Goal: Task Accomplishment & Management: Use online tool/utility

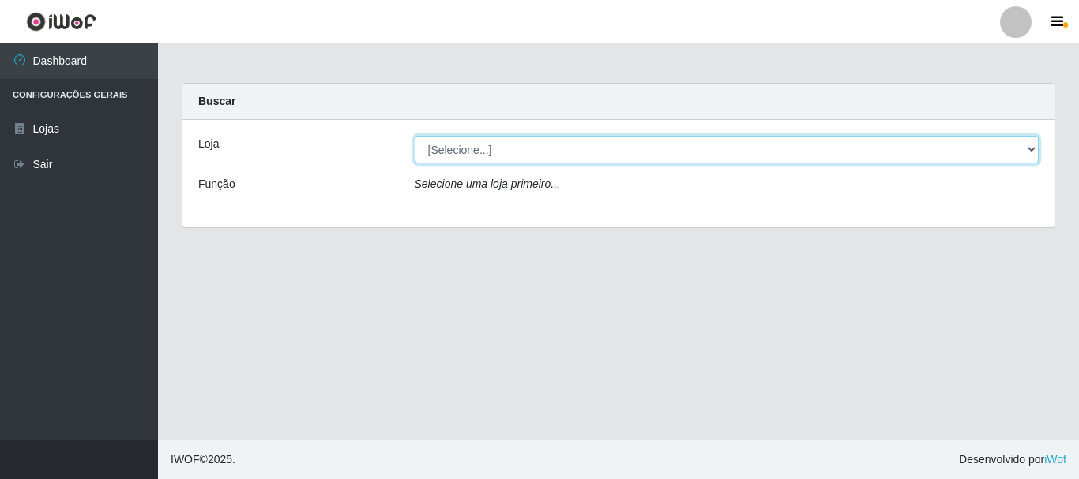
click at [1031, 149] on select "[Selecione...] O Cestão - [GEOGRAPHIC_DATA]" at bounding box center [727, 150] width 625 height 28
select select "238"
click at [415, 136] on select "[Selecione...] O Cestão - [GEOGRAPHIC_DATA]" at bounding box center [727, 150] width 625 height 28
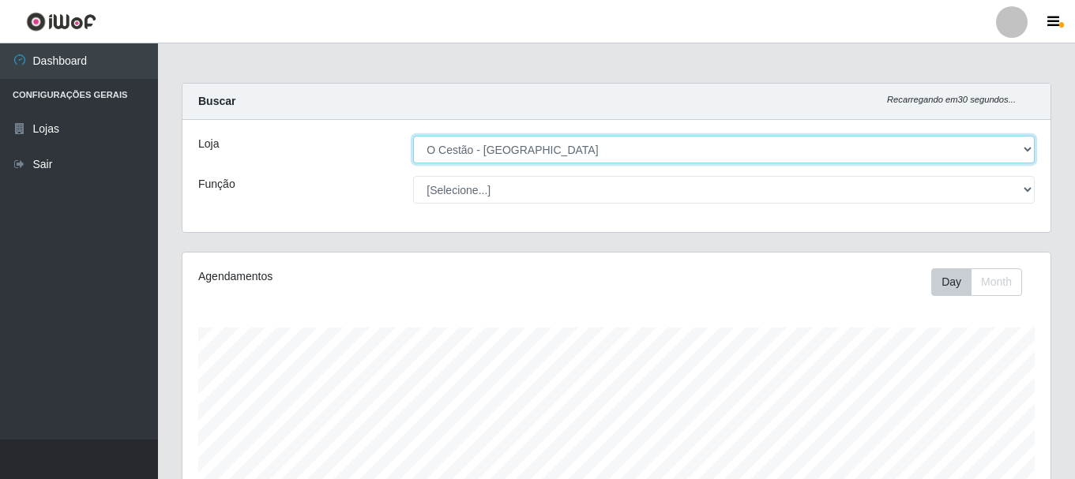
scroll to position [328, 868]
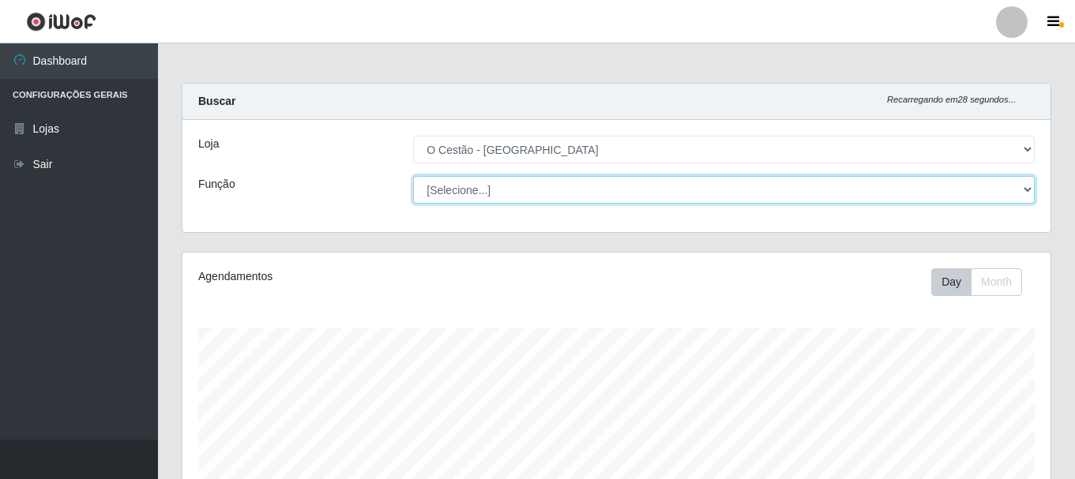
click at [1020, 193] on select "[Selecione...] ASG ASG + ASG ++ Auxiliar de Estoque Auxiliar de Estoque + Auxil…" at bounding box center [724, 190] width 622 height 28
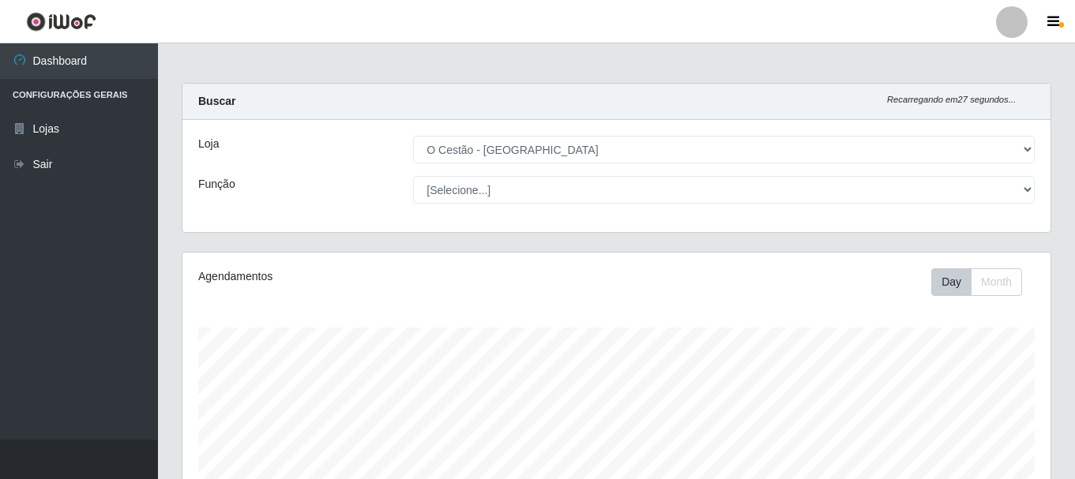
click at [942, 135] on div "Loja [Selecione...] O Cestão - Bayeux Função [Selecione...] ASG ASG + ASG ++ Au…" at bounding box center [616, 176] width 868 height 112
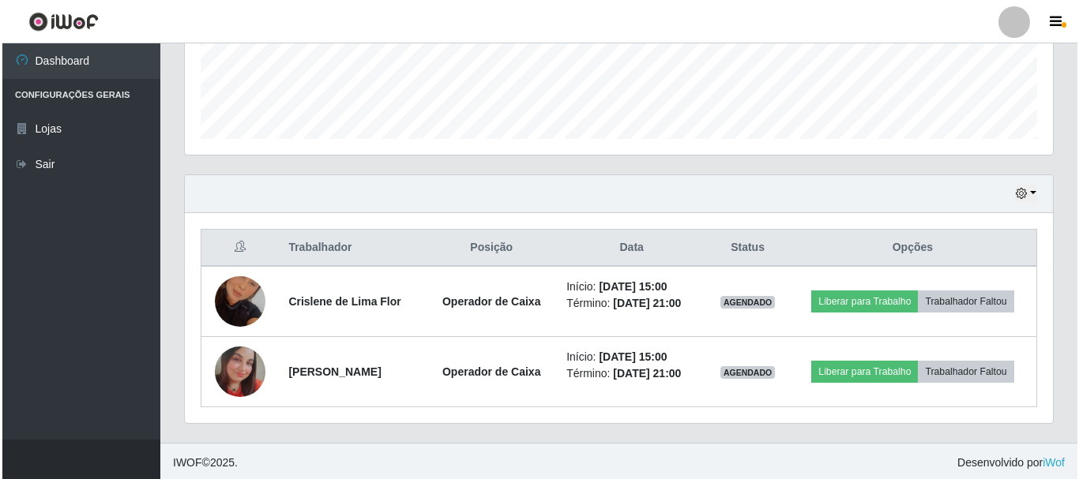
scroll to position [429, 0]
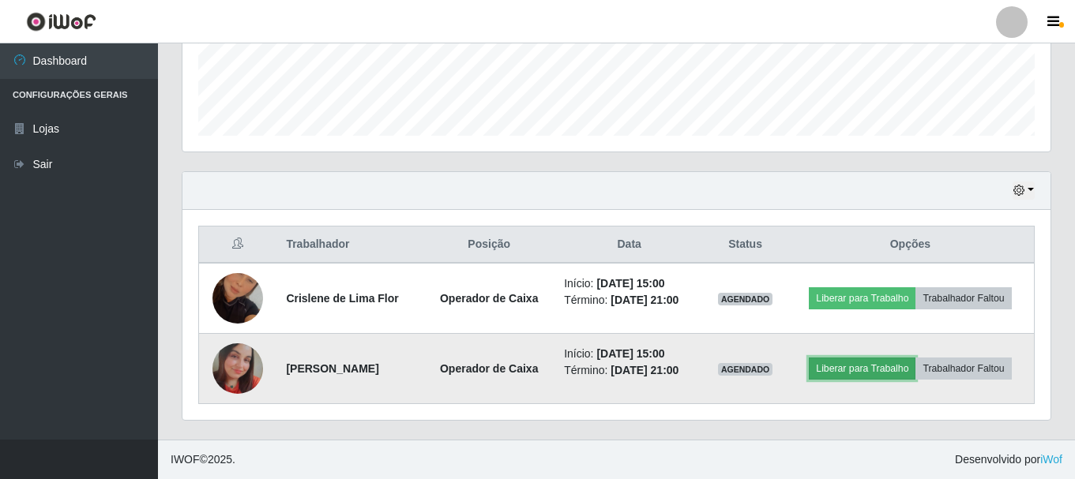
click at [848, 373] on button "Liberar para Trabalho" at bounding box center [862, 369] width 107 height 22
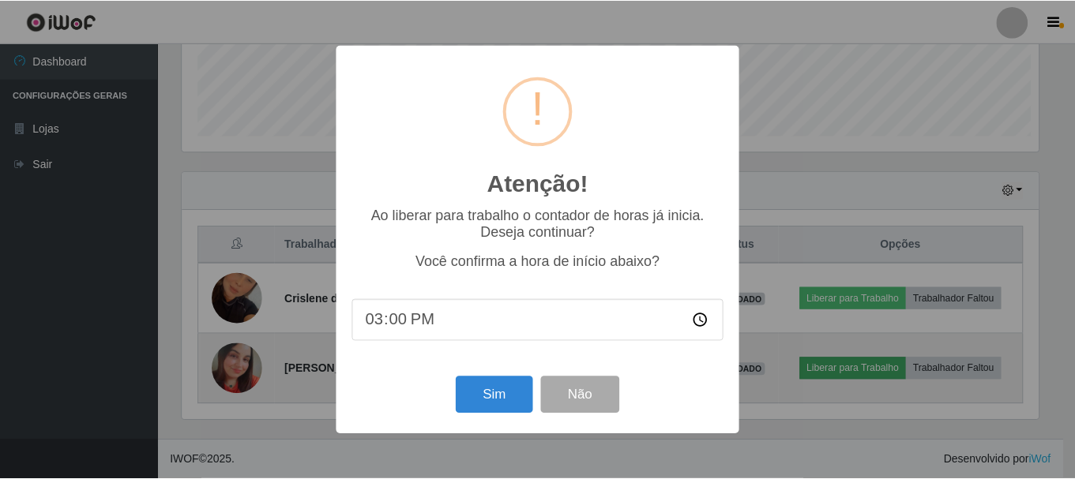
scroll to position [328, 860]
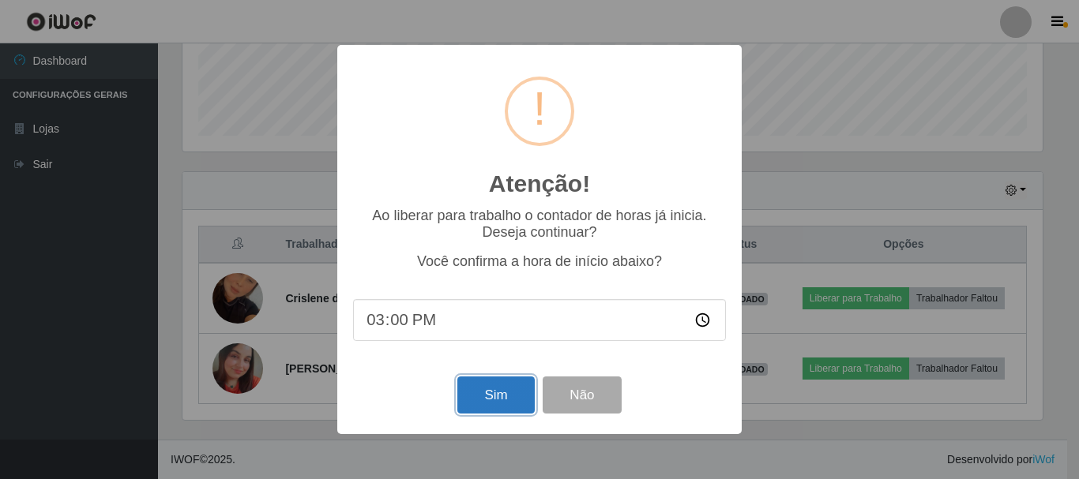
click at [500, 386] on button "Sim" at bounding box center [495, 395] width 77 height 37
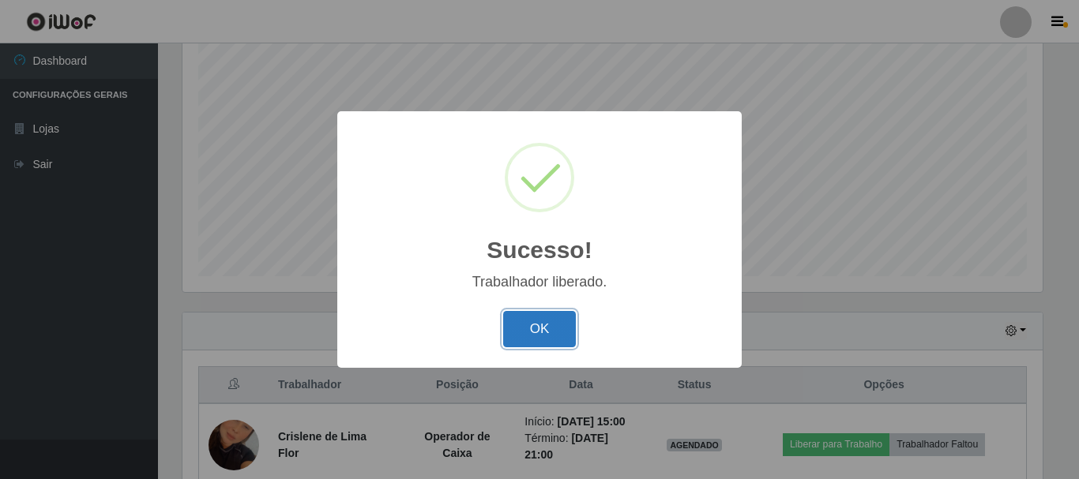
click at [508, 323] on button "OK" at bounding box center [539, 329] width 73 height 37
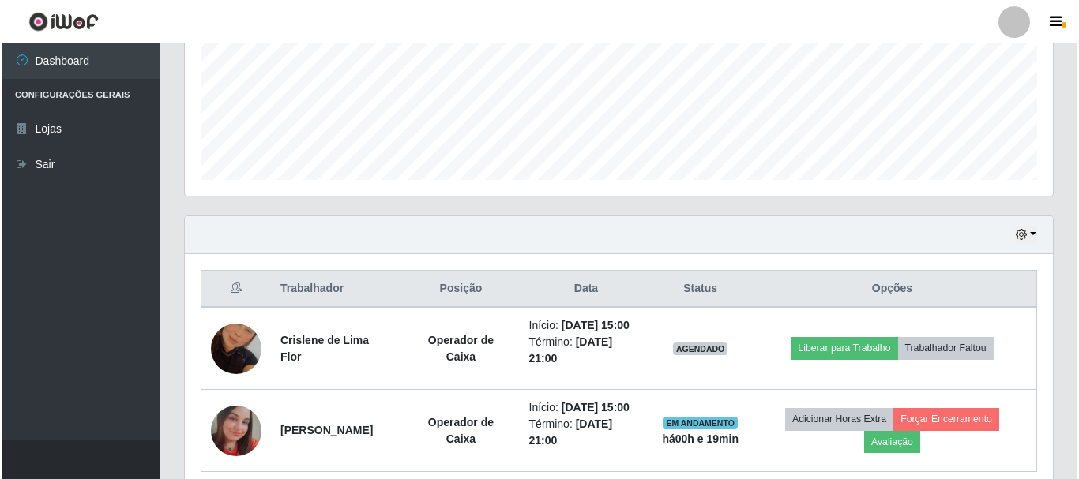
scroll to position [446, 0]
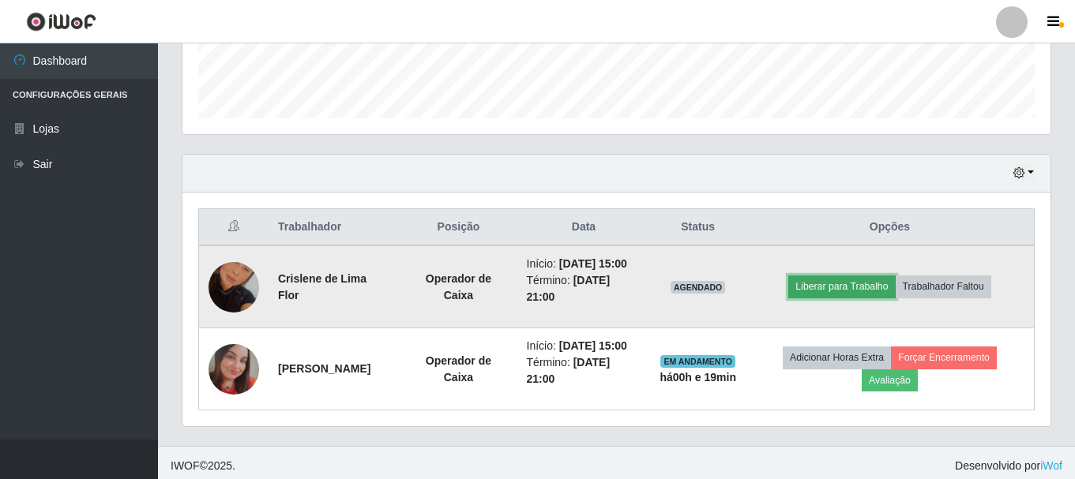
click at [858, 295] on button "Liberar para Trabalho" at bounding box center [841, 287] width 107 height 22
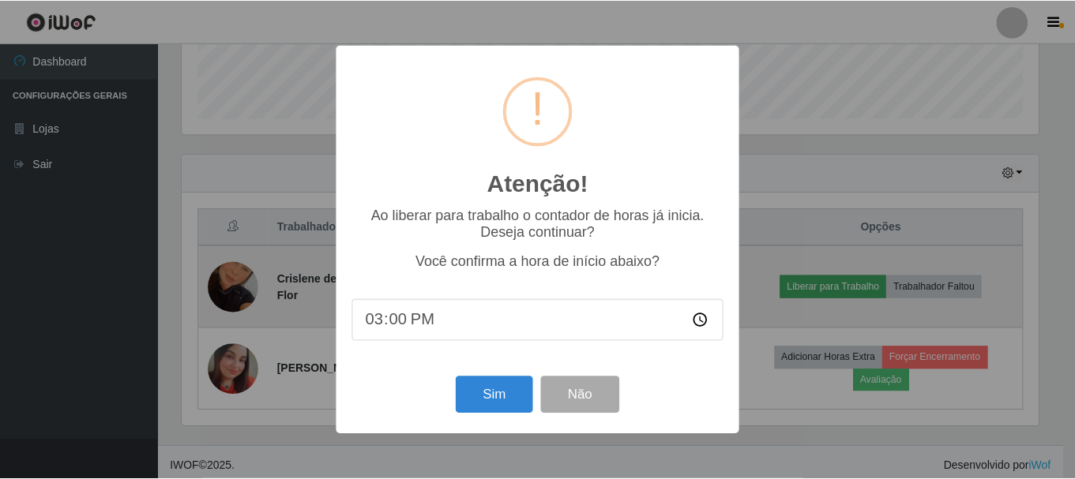
scroll to position [328, 860]
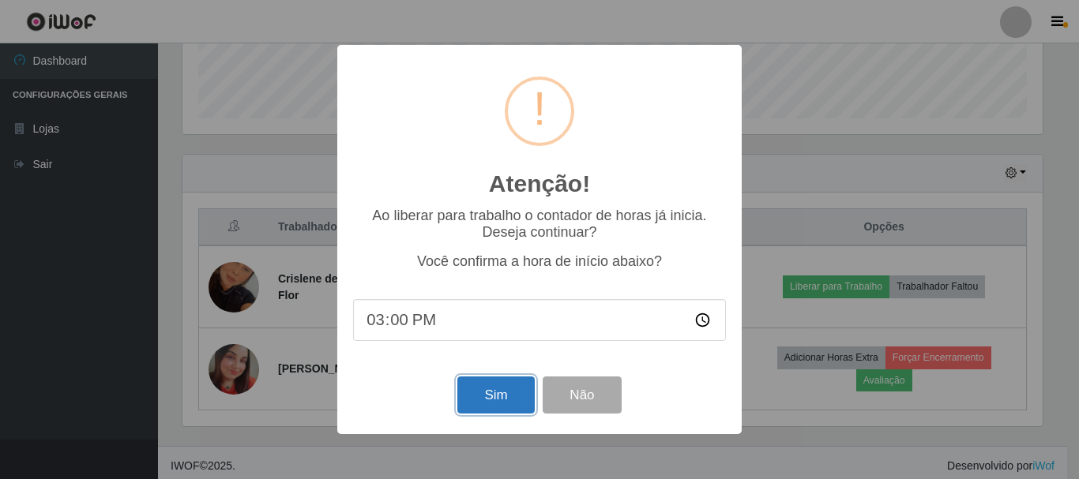
drag, startPoint x: 458, startPoint y: 389, endPoint x: 475, endPoint y: 389, distance: 16.6
click at [469, 389] on button "Sim" at bounding box center [495, 395] width 77 height 37
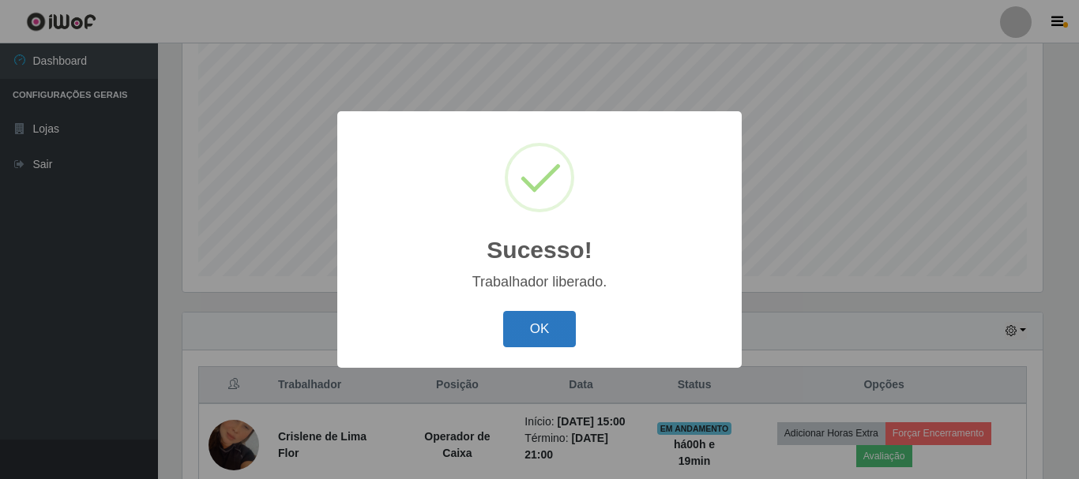
click at [544, 328] on button "OK" at bounding box center [539, 329] width 73 height 37
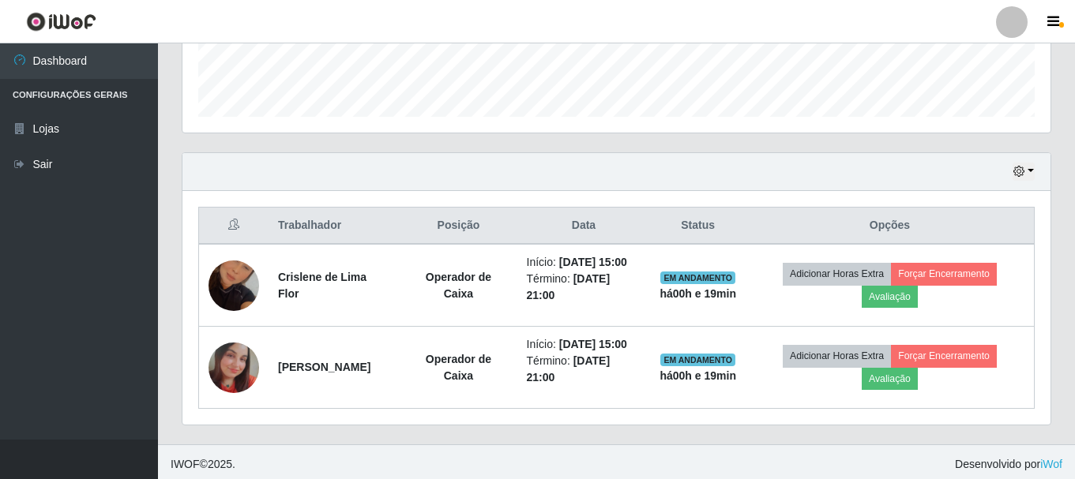
scroll to position [453, 0]
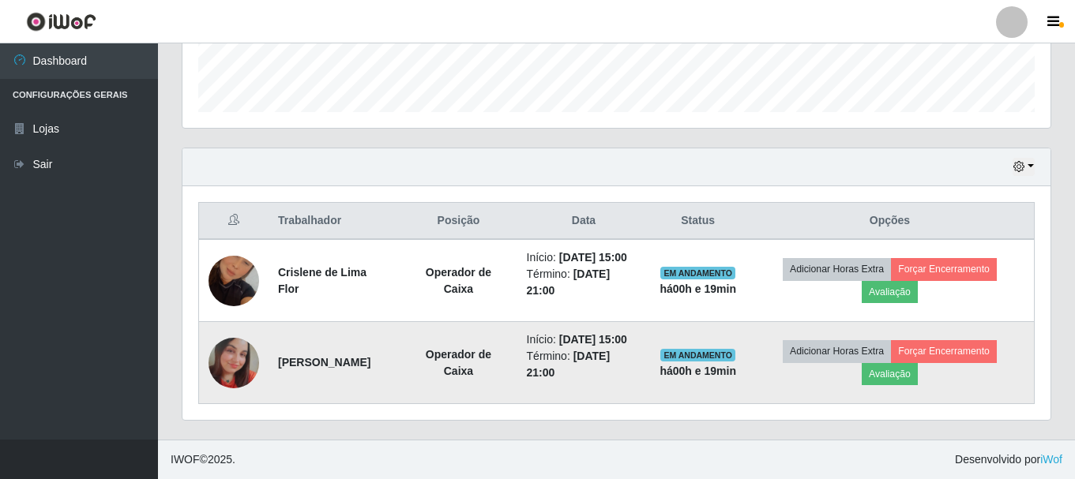
click at [230, 363] on img at bounding box center [234, 363] width 51 height 51
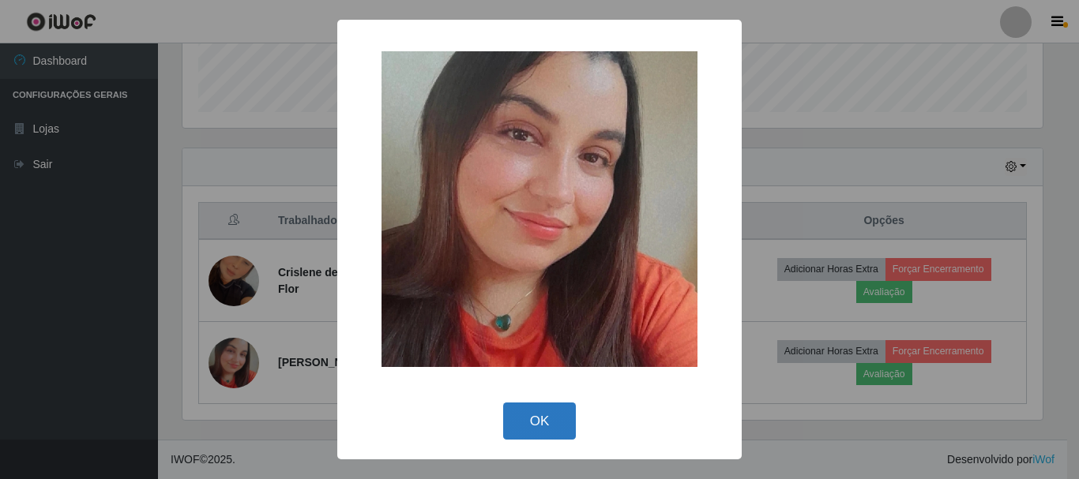
click at [537, 430] on button "OK" at bounding box center [539, 421] width 73 height 37
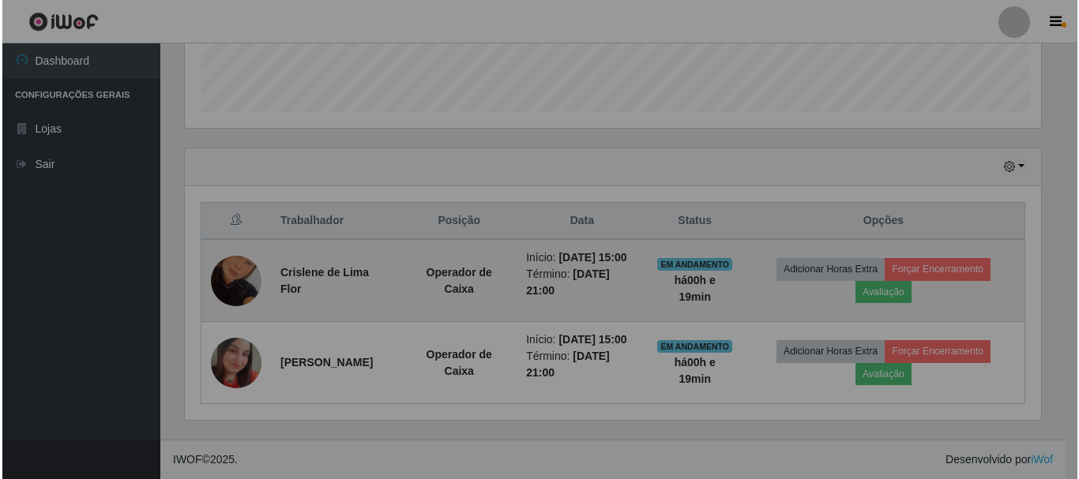
scroll to position [328, 868]
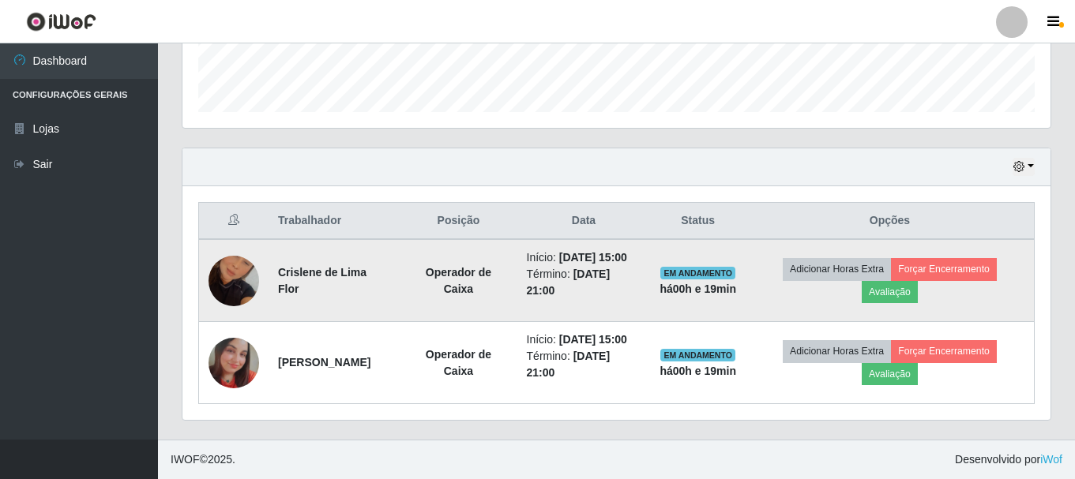
click at [239, 263] on img at bounding box center [234, 281] width 51 height 90
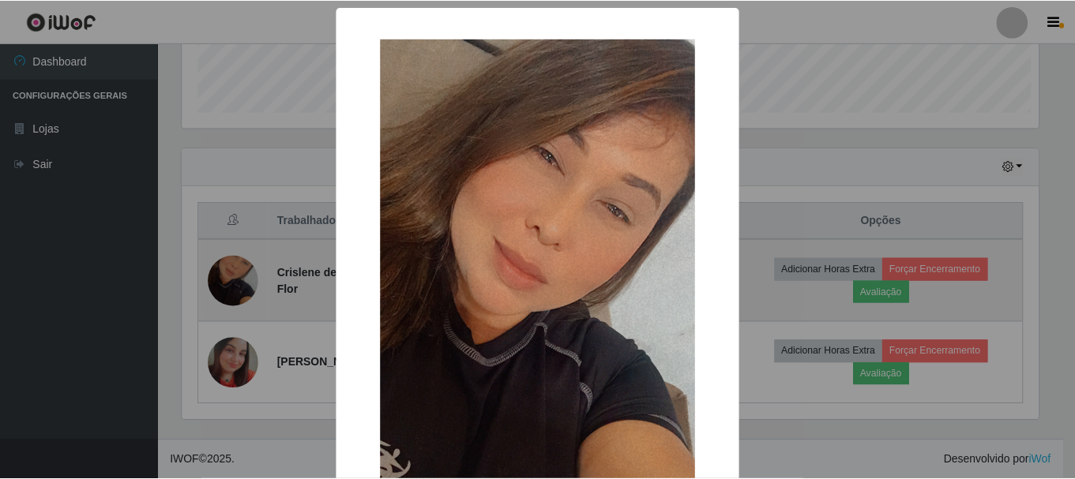
scroll to position [328, 860]
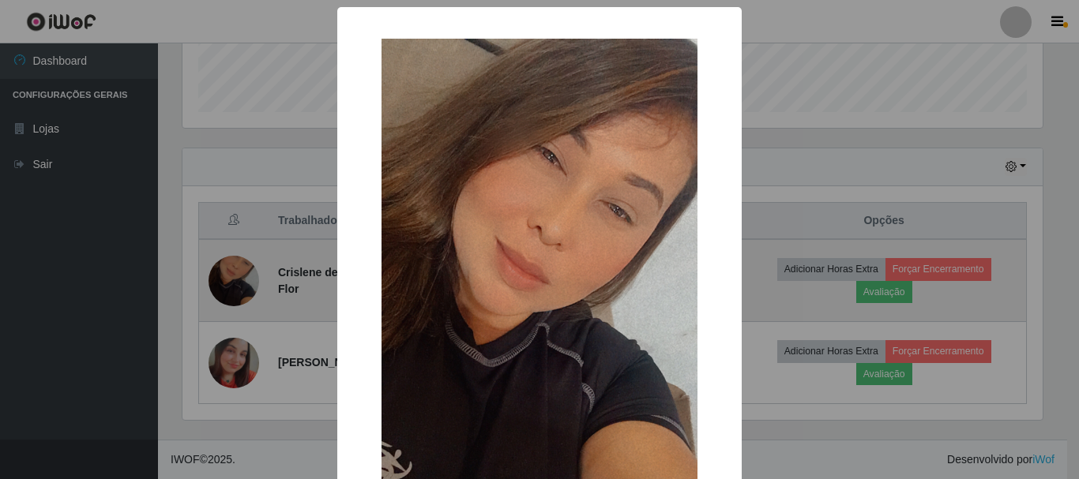
click at [239, 263] on div "× OK Cancel" at bounding box center [539, 239] width 1079 height 479
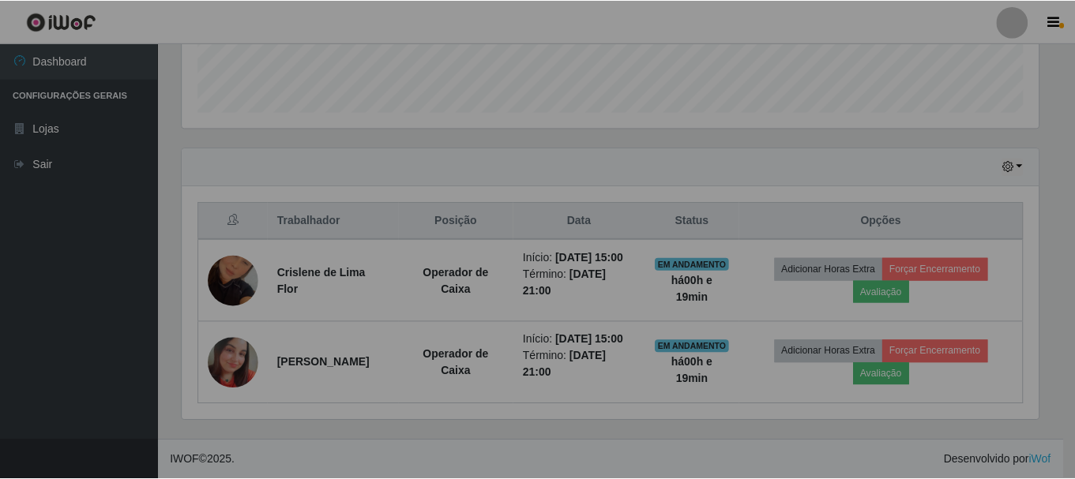
scroll to position [328, 868]
